Goal: Information Seeking & Learning: Learn about a topic

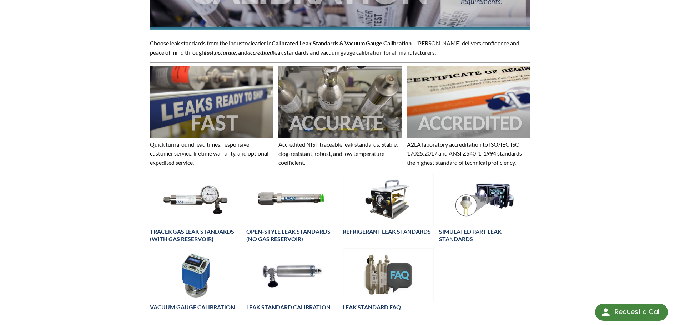
scroll to position [214, 0]
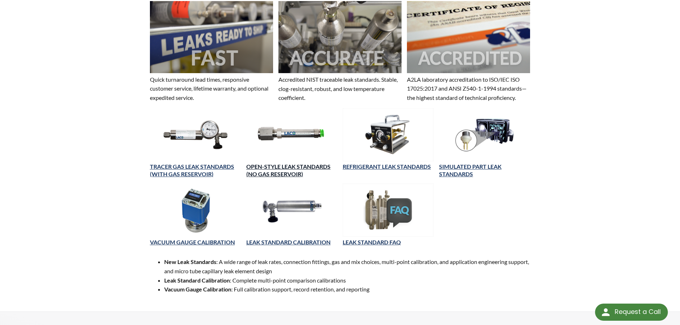
click at [285, 168] on link "OPEN-STYLE LEAK STANDARDS (NO GAS RESERVOIR)" at bounding box center [288, 170] width 84 height 14
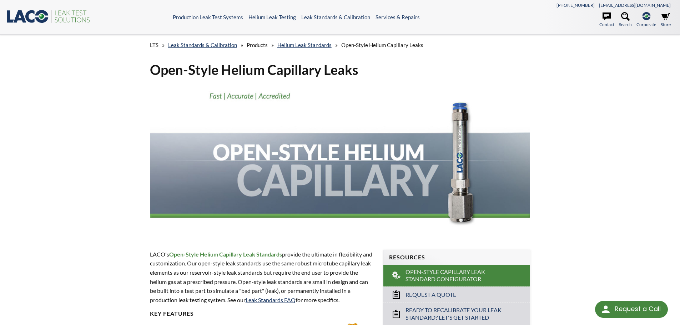
select select "Language Translate Widget"
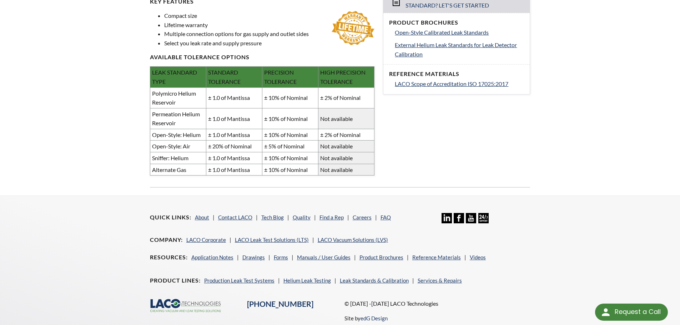
scroll to position [348, 0]
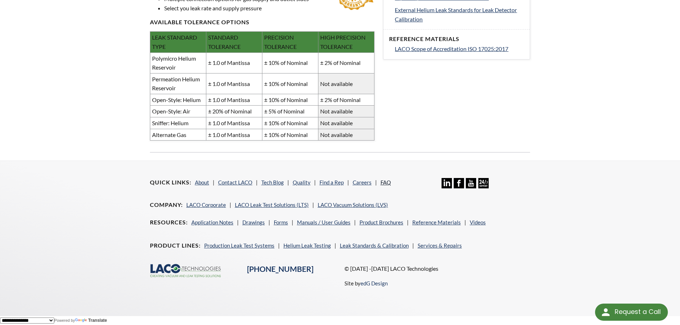
click at [383, 183] on link "FAQ" at bounding box center [385, 182] width 10 height 6
